Goal: Entertainment & Leisure: Consume media (video, audio)

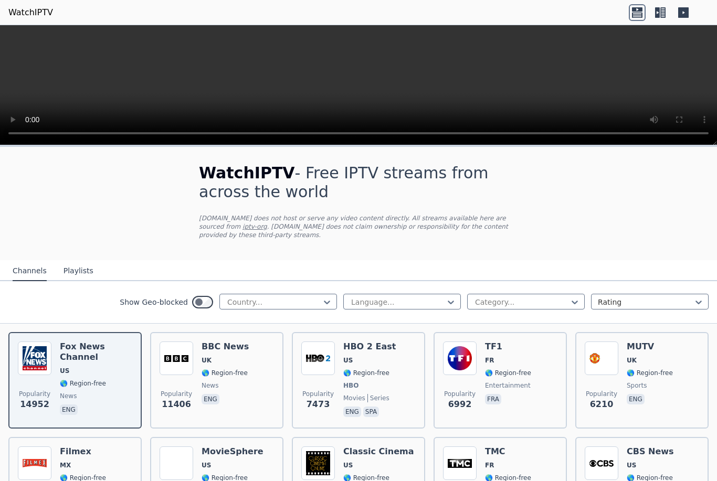
scroll to position [60, 0]
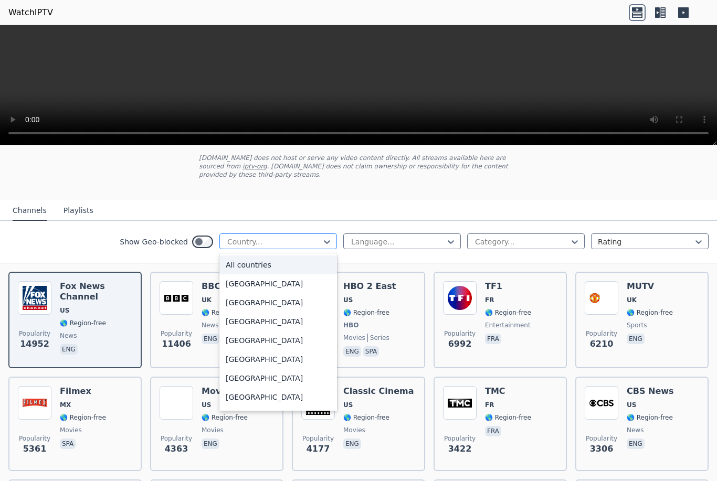
click at [275, 246] on div at bounding box center [273, 242] width 95 height 10
click at [297, 358] on div "[GEOGRAPHIC_DATA]" at bounding box center [278, 359] width 118 height 19
type input "**"
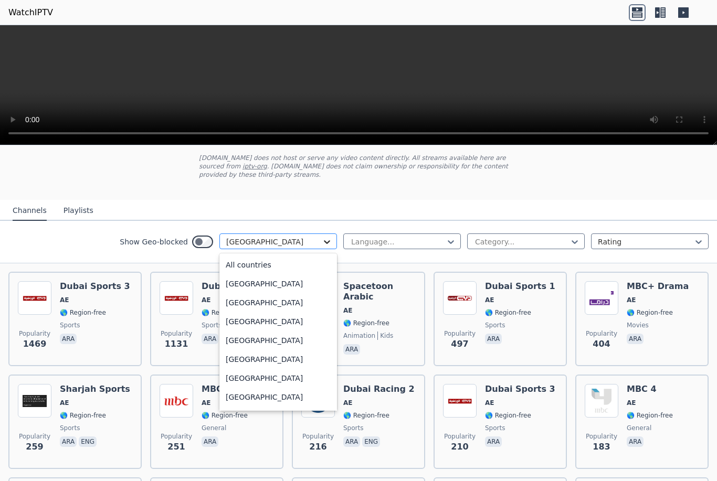
click at [326, 240] on icon at bounding box center [327, 242] width 10 height 10
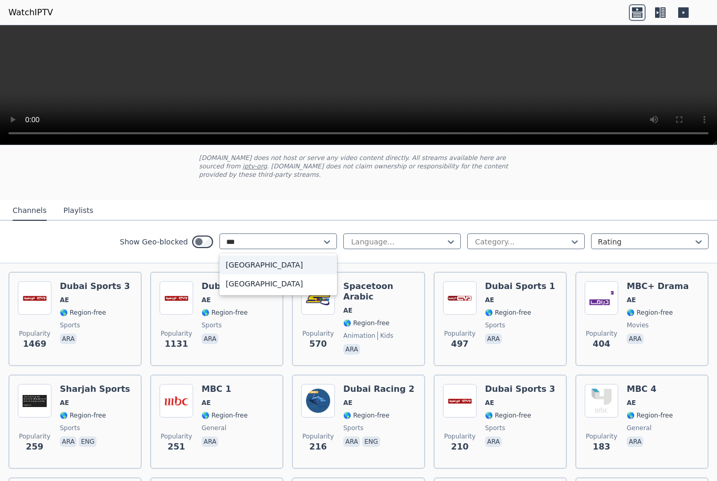
click at [271, 264] on div "[GEOGRAPHIC_DATA]" at bounding box center [278, 265] width 118 height 19
type input "***"
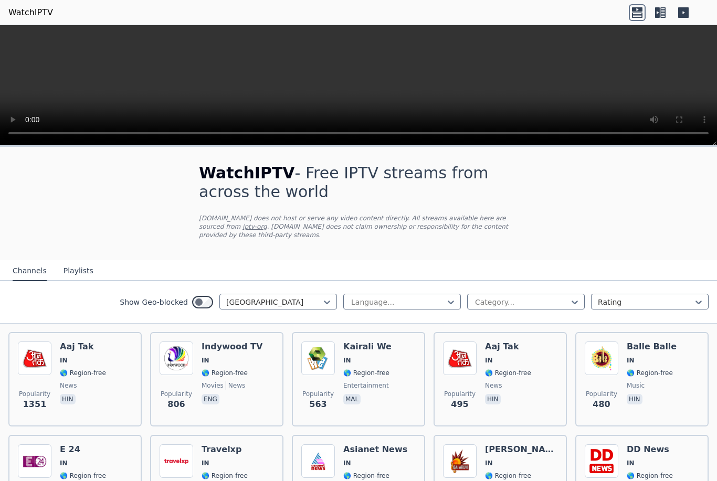
click at [71, 271] on button "Playlists" at bounding box center [78, 271] width 30 height 20
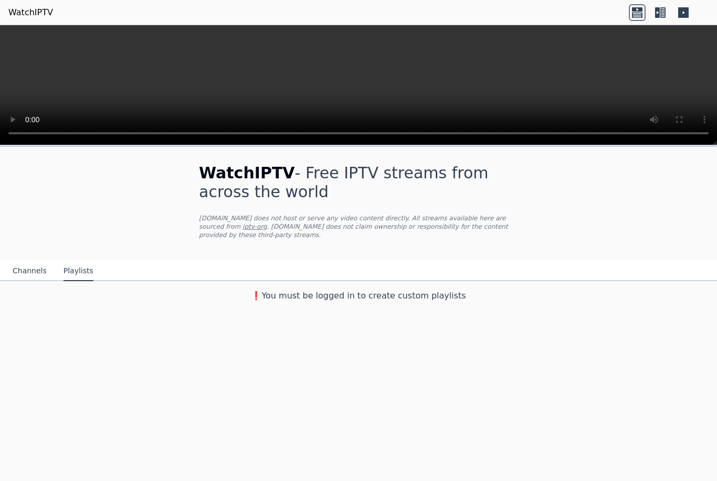
click at [31, 273] on button "Channels" at bounding box center [30, 271] width 34 height 20
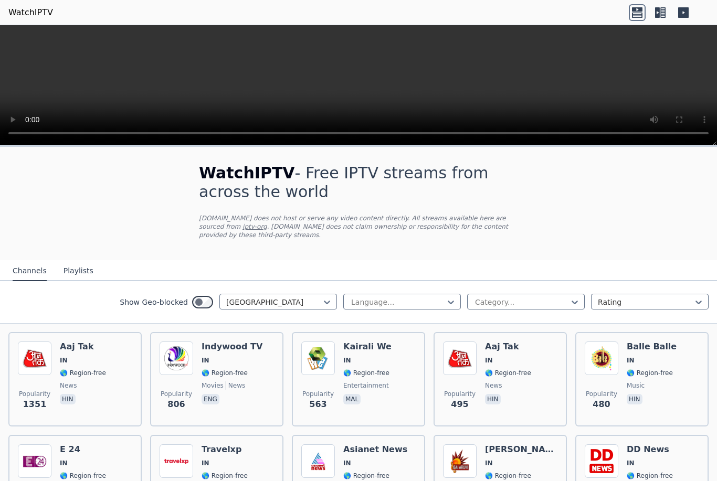
click at [639, 15] on icon at bounding box center [637, 12] width 17 height 17
click at [663, 15] on icon at bounding box center [662, 12] width 5 height 10
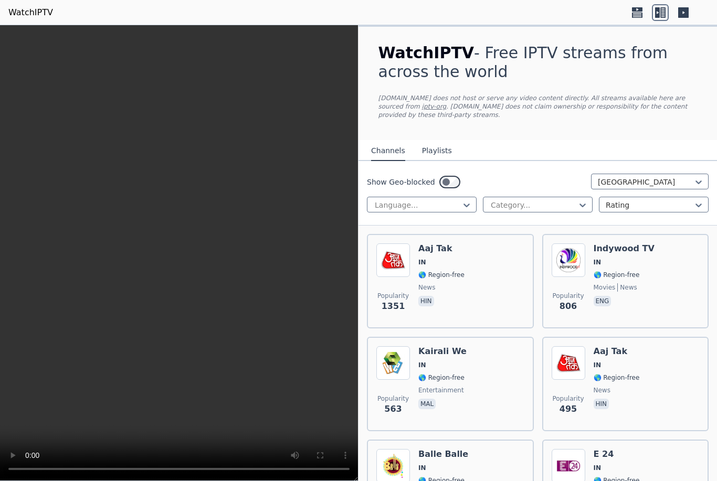
click at [684, 16] on icon at bounding box center [683, 12] width 10 height 10
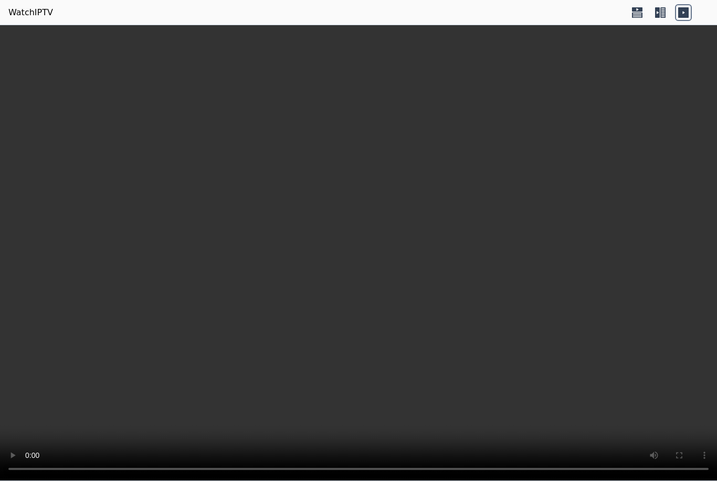
click at [357, 251] on video at bounding box center [358, 253] width 717 height 456
click at [634, 16] on icon at bounding box center [637, 14] width 10 height 5
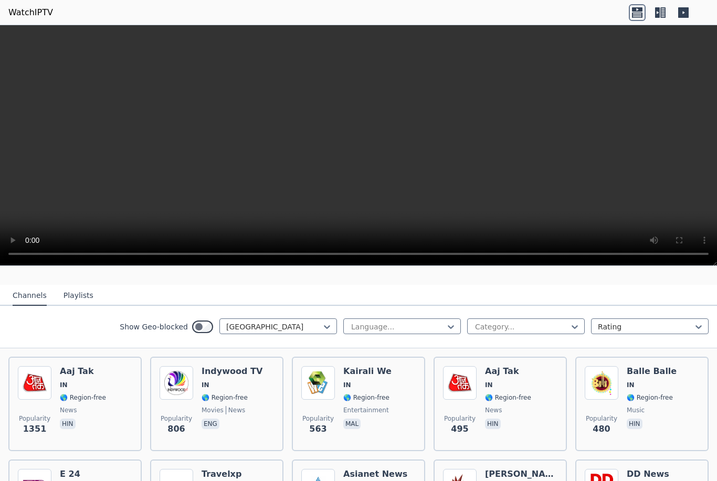
scroll to position [105, 0]
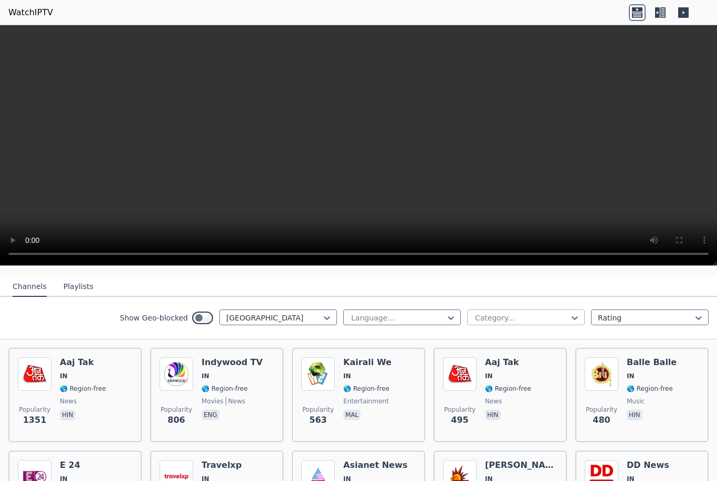
click at [525, 317] on div at bounding box center [521, 318] width 95 height 10
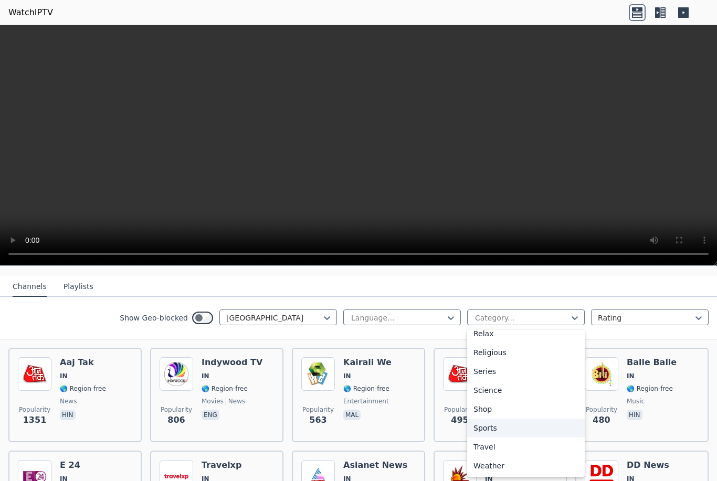
scroll to position [366, 0]
click at [498, 430] on div "Sports" at bounding box center [526, 428] width 118 height 19
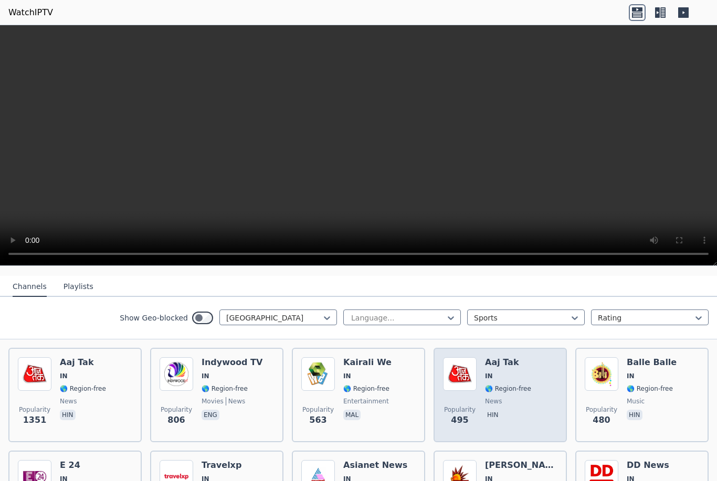
scroll to position [15, 0]
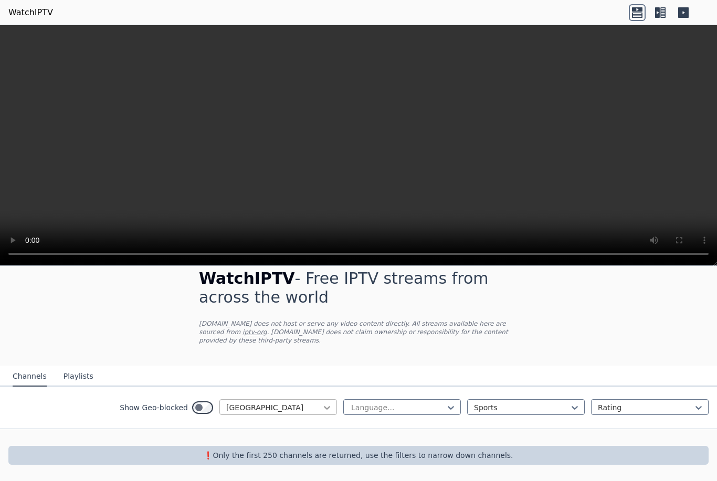
click at [326, 409] on icon at bounding box center [327, 408] width 6 height 4
click at [278, 430] on div "All countries" at bounding box center [278, 430] width 118 height 19
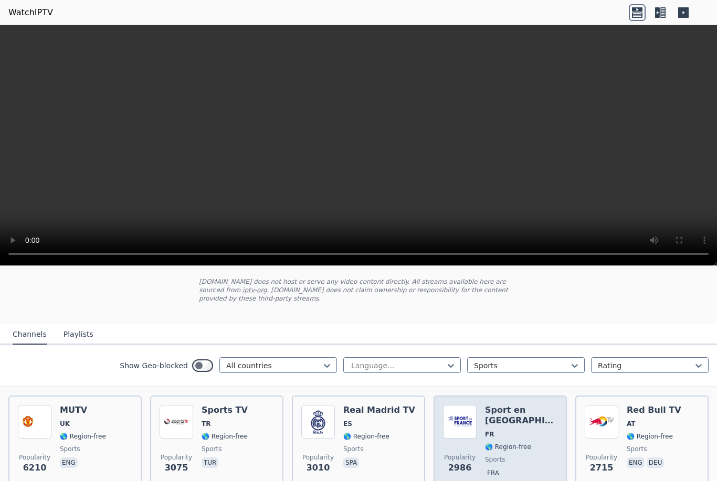
scroll to position [59, 0]
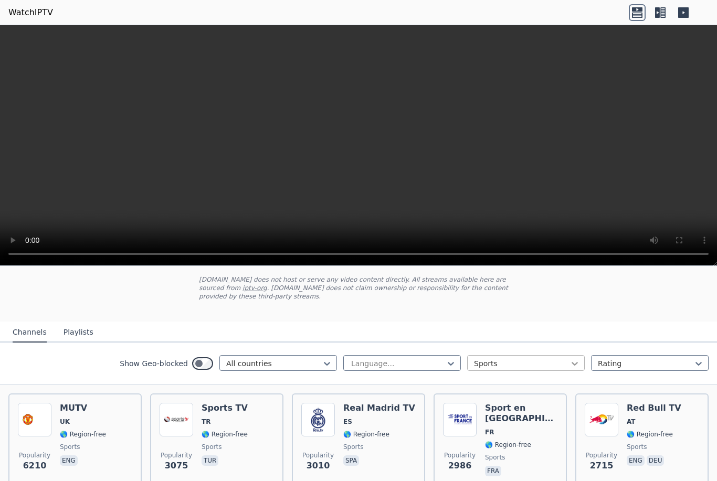
drag, startPoint x: 576, startPoint y: 365, endPoint x: 576, endPoint y: 339, distance: 25.2
click at [576, 362] on icon at bounding box center [574, 364] width 6 height 4
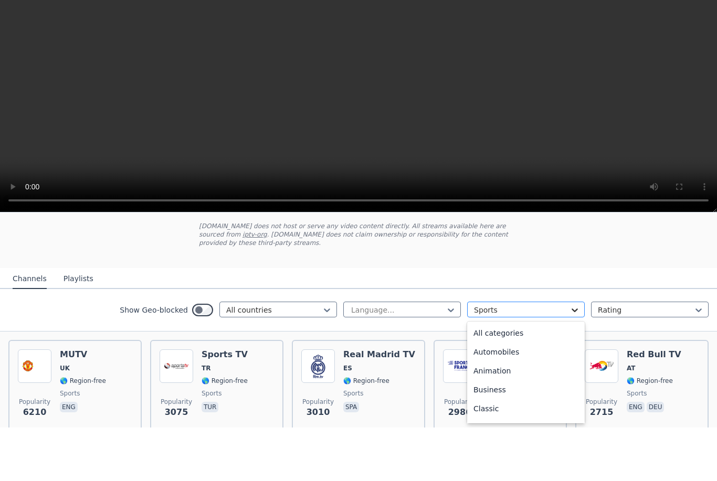
scroll to position [323, 0]
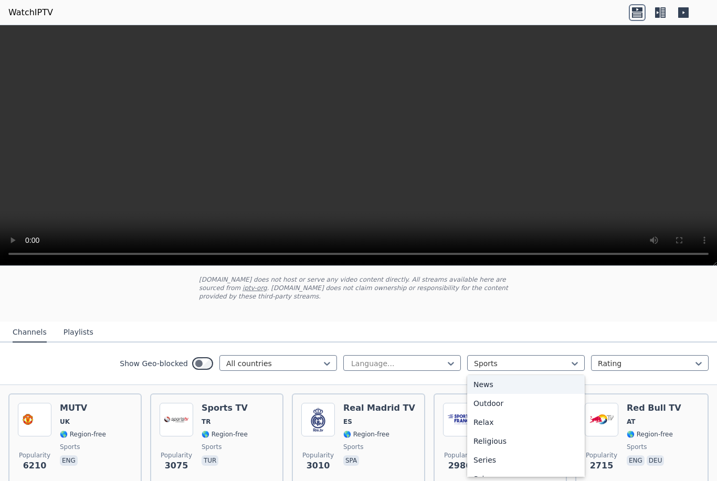
click at [540, 382] on div "News" at bounding box center [526, 384] width 118 height 19
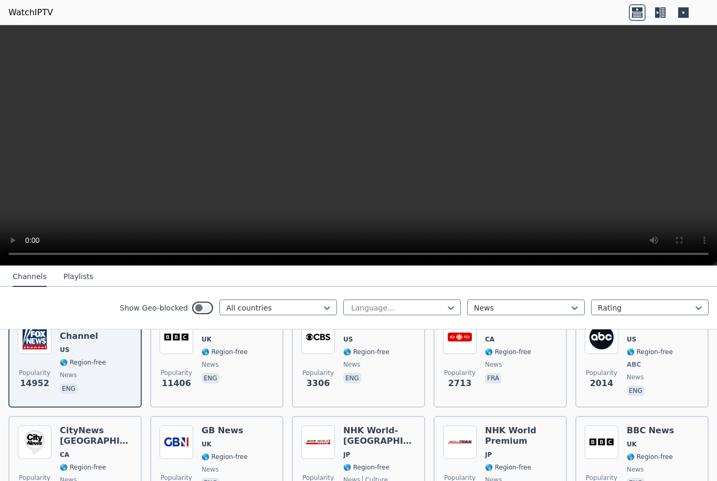
scroll to position [124, 0]
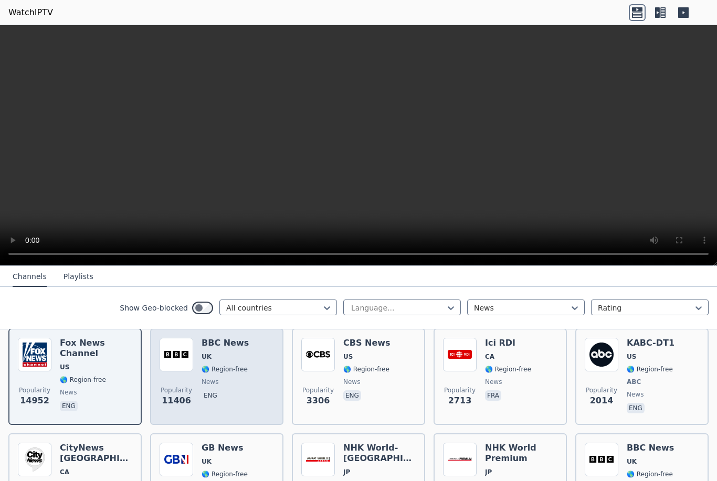
click at [210, 373] on span "🌎 Region-free" at bounding box center [224, 369] width 46 height 8
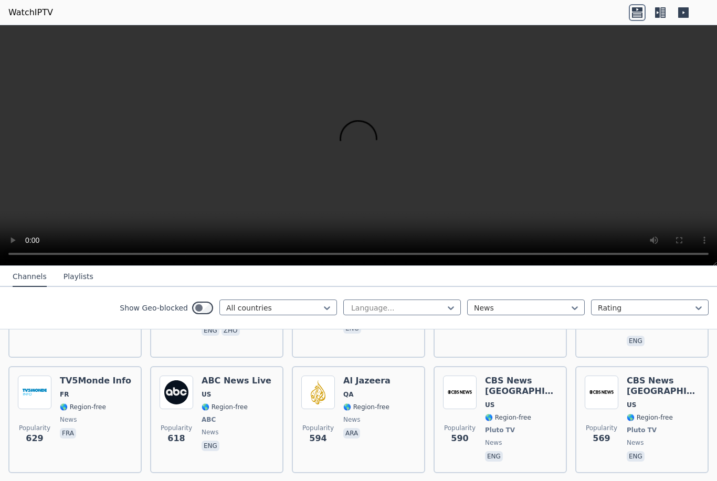
scroll to position [529, 0]
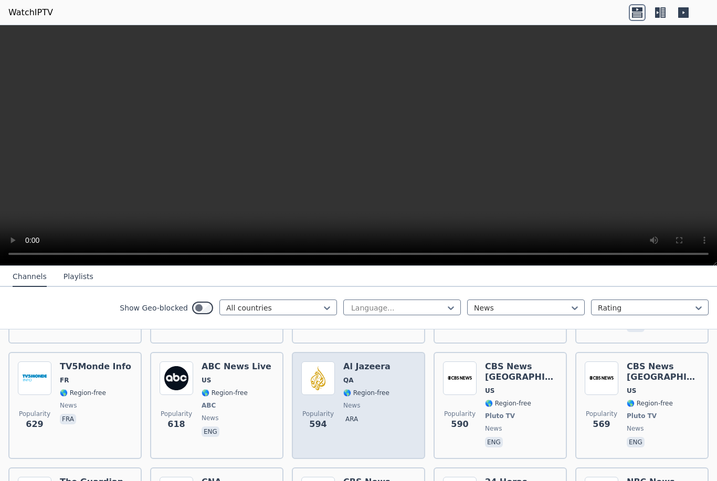
click at [371, 389] on span "🌎 Region-free" at bounding box center [366, 393] width 46 height 8
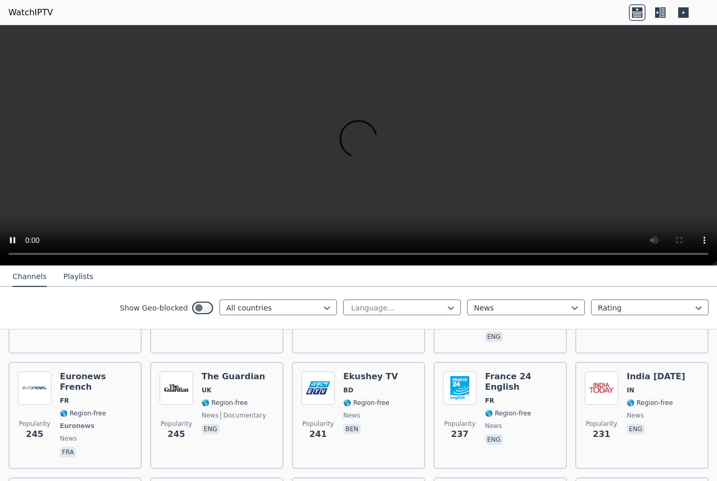
scroll to position [1097, 0]
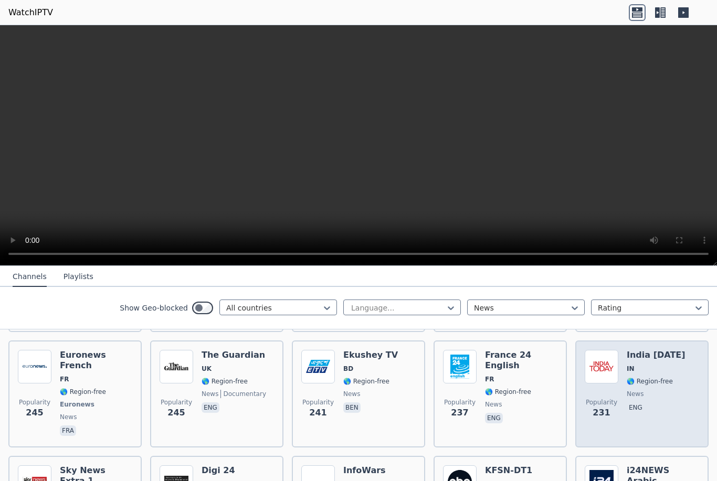
click at [682, 389] on div "Popularity 231 India [DATE] IN 🌎 Region-free news eng" at bounding box center [642, 394] width 114 height 88
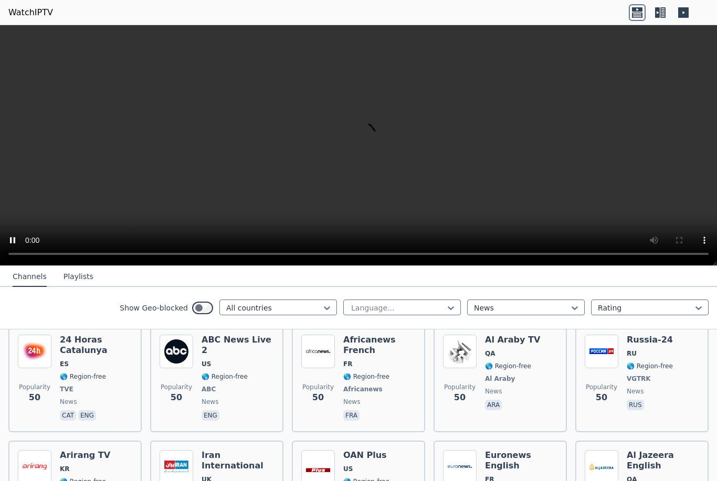
scroll to position [4396, 0]
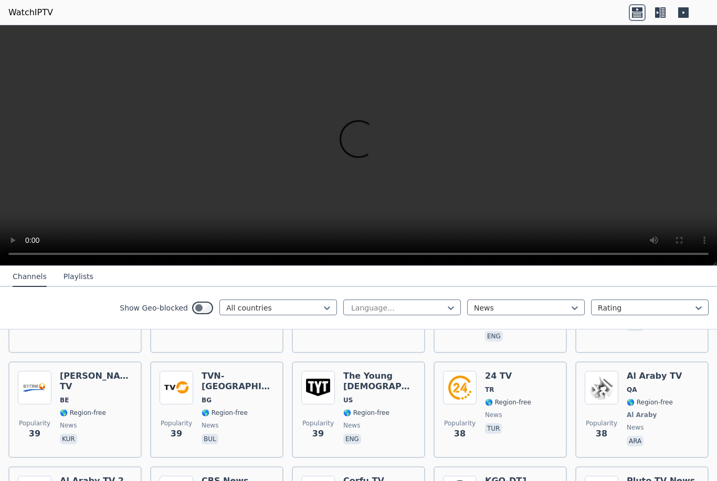
scroll to position [5386, 0]
click at [82, 278] on button "Playlists" at bounding box center [78, 277] width 30 height 20
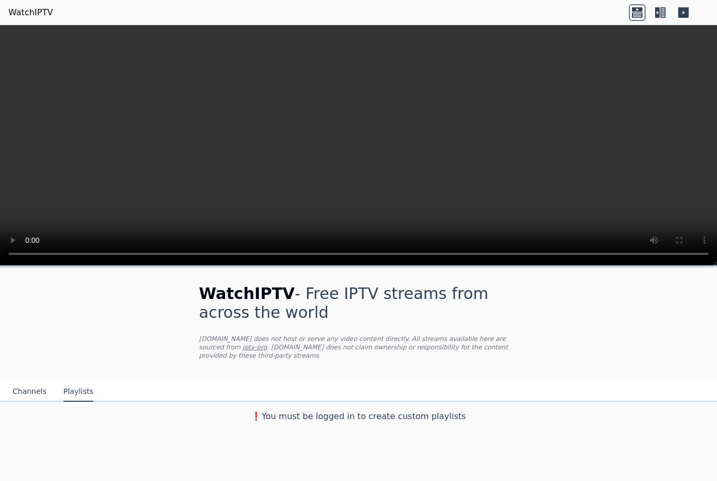
click at [315, 421] on h3 "❗️You must be logged in to create custom playlists" at bounding box center [358, 416] width 353 height 13
click at [705, 252] on video at bounding box center [358, 145] width 717 height 241
click at [242, 347] on link "iptv-org" at bounding box center [254, 347] width 25 height 7
click at [33, 13] on link "WatchIPTV" at bounding box center [30, 12] width 45 height 13
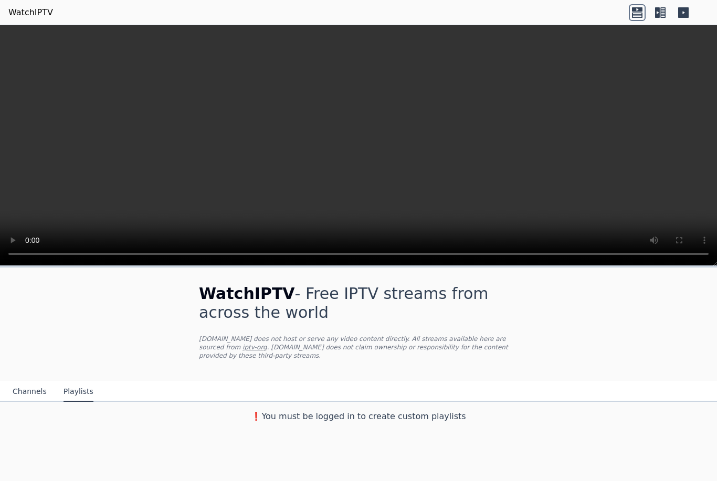
click at [33, 394] on button "Channels" at bounding box center [30, 392] width 34 height 20
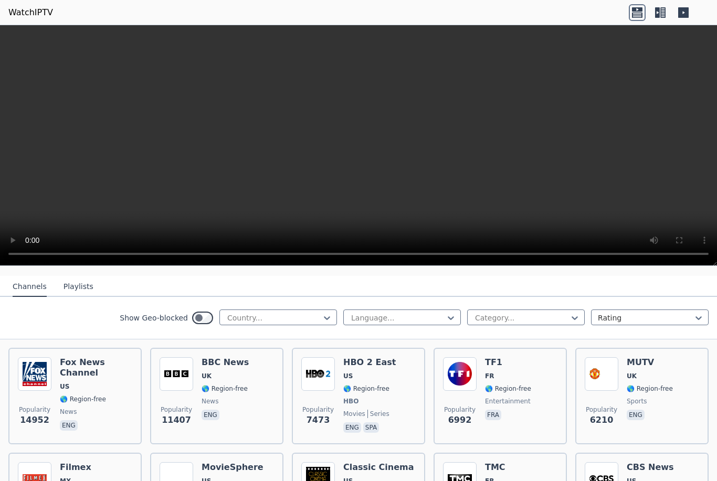
scroll to position [104, 0]
click at [302, 319] on div at bounding box center [273, 318] width 95 height 10
click at [296, 367] on div "[GEOGRAPHIC_DATA]" at bounding box center [278, 360] width 118 height 19
type input "**"
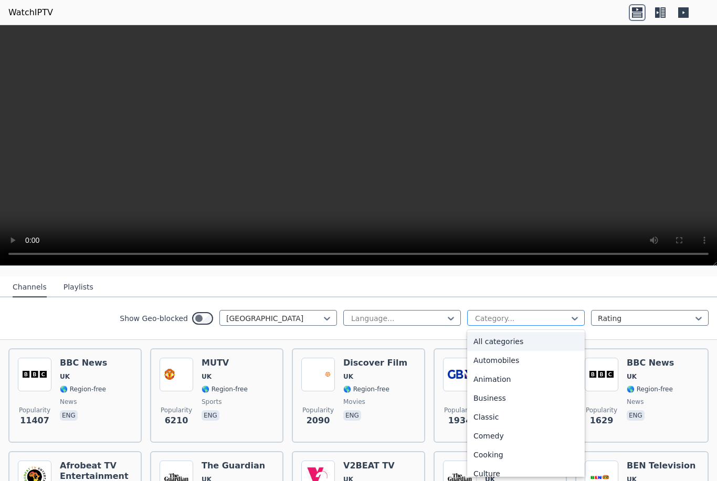
click at [532, 321] on div at bounding box center [521, 318] width 95 height 10
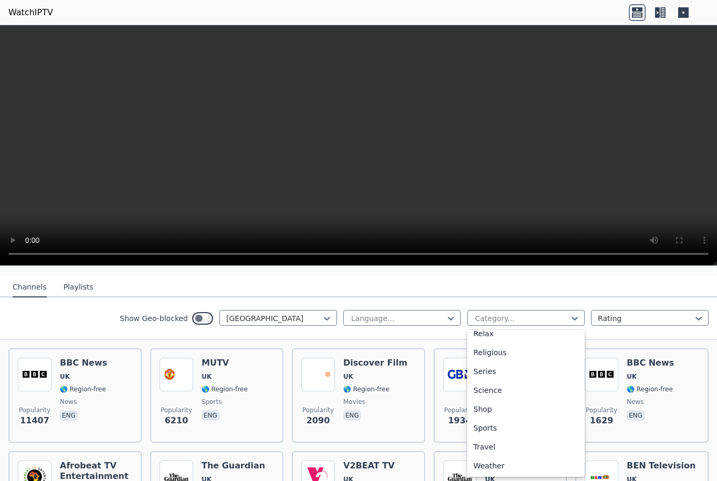
scroll to position [367, 0]
click at [502, 430] on div "Sports" at bounding box center [526, 428] width 118 height 19
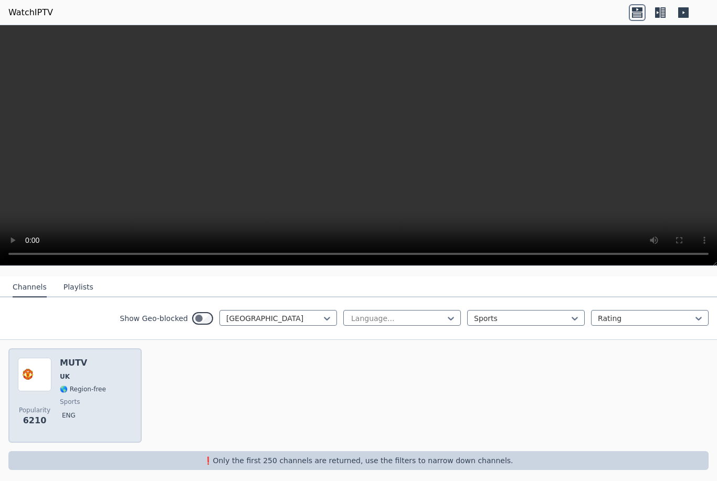
click at [45, 386] on img at bounding box center [35, 375] width 34 height 34
